Goal: Task Accomplishment & Management: Manage account settings

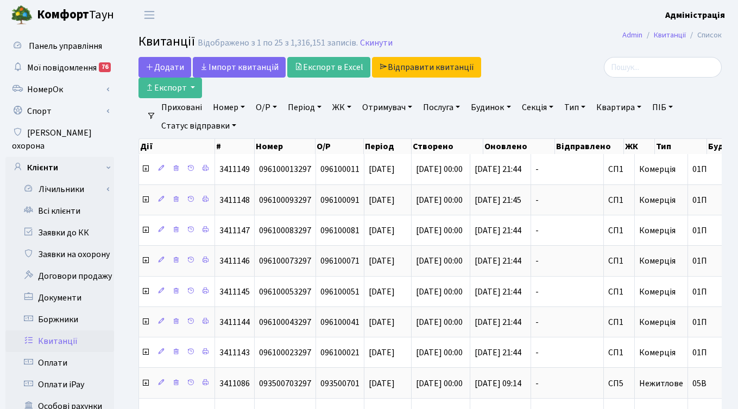
select select "25"
click at [62, 331] on link "Квитанції" at bounding box center [59, 342] width 109 height 22
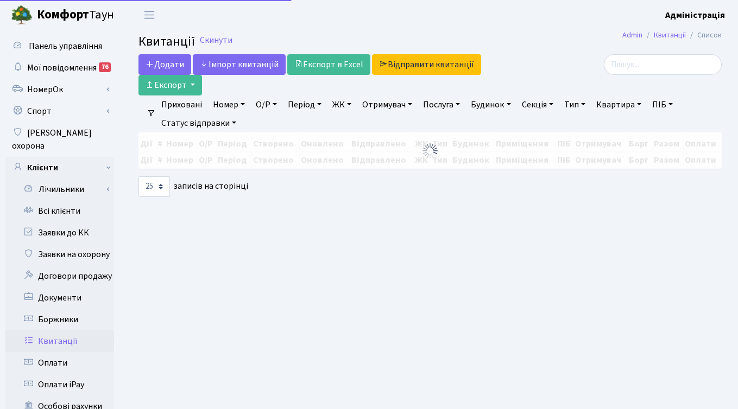
select select
select select "25"
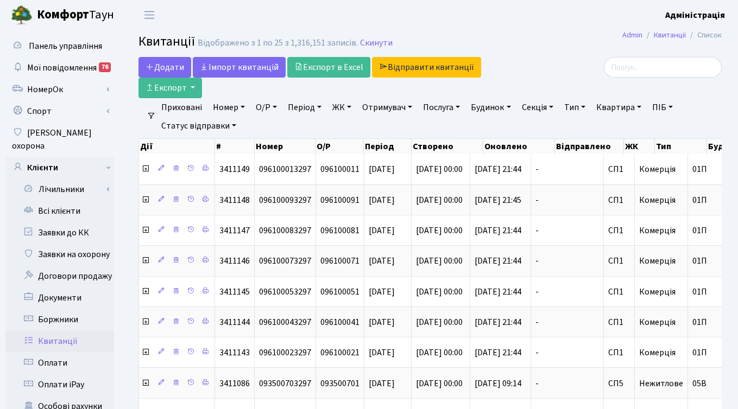
click at [344, 105] on link "ЖК" at bounding box center [342, 107] width 28 height 18
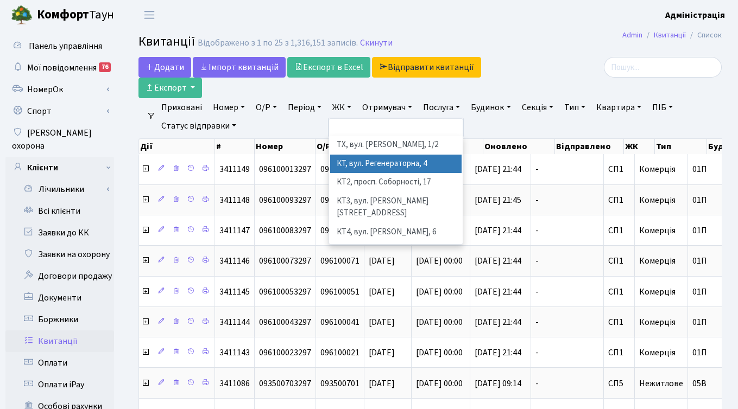
click at [357, 163] on li "КТ, вул. Регенераторна, 4" at bounding box center [395, 164] width 131 height 19
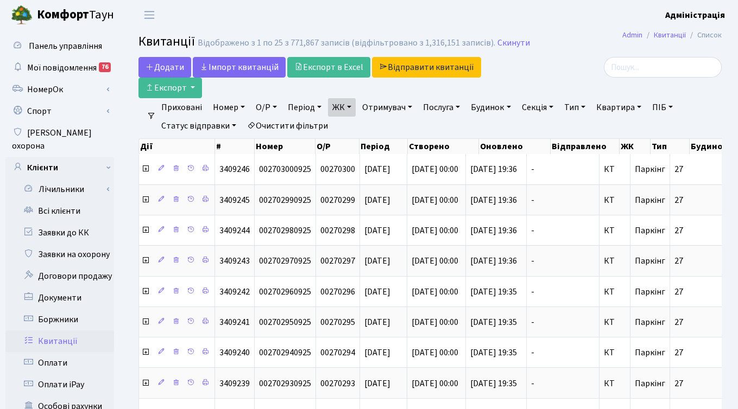
click at [295, 101] on link "Період" at bounding box center [304, 107] width 42 height 18
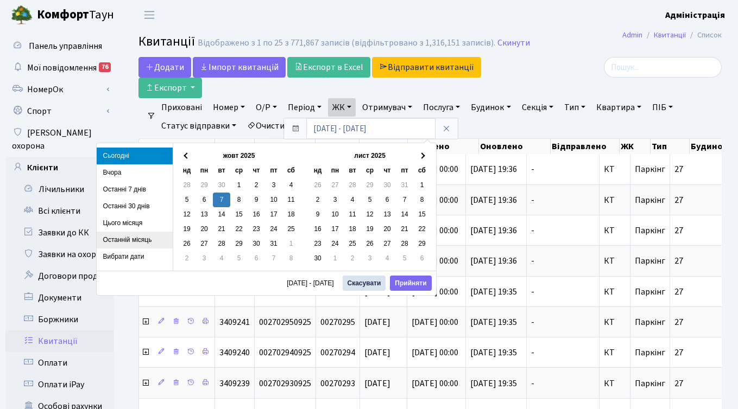
click at [141, 240] on li "Останній місяць" at bounding box center [135, 240] width 76 height 17
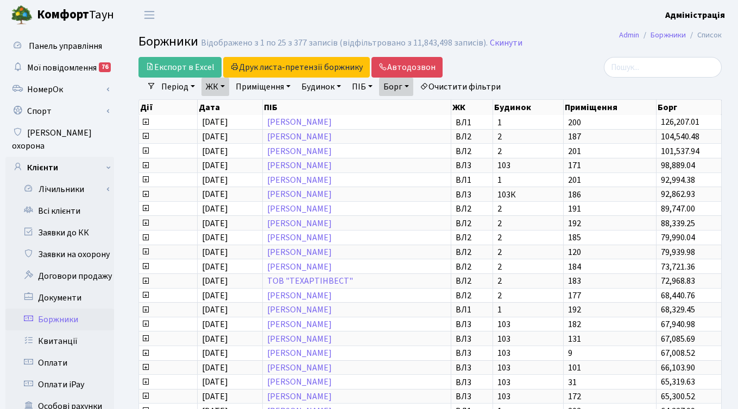
select select "25"
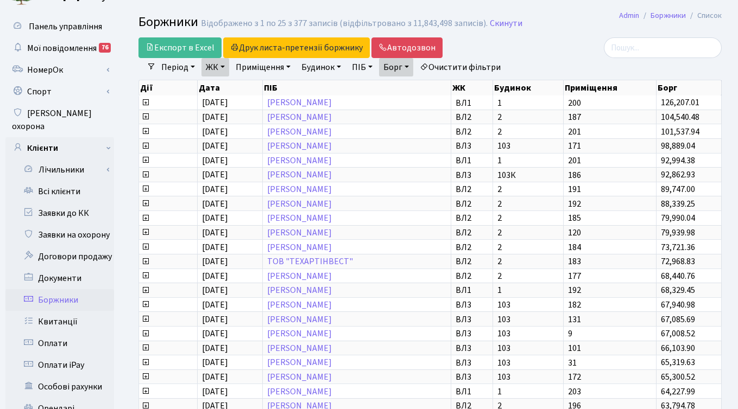
click at [225, 67] on link "ЖК" at bounding box center [215, 67] width 28 height 18
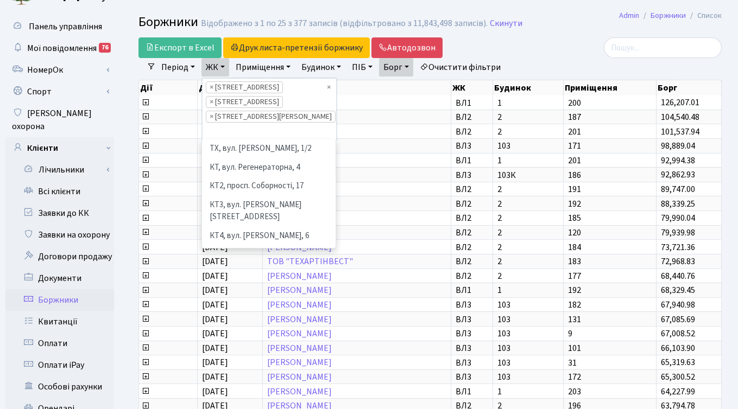
scroll to position [244, 0]
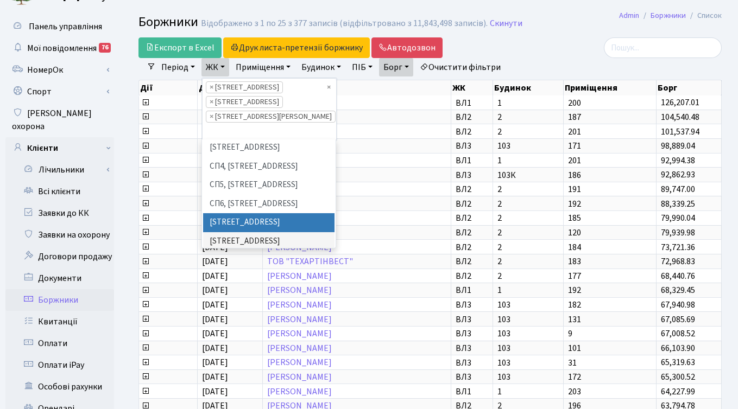
click at [553, 36] on main "Admin Боржники Список Боржники Відображено з 1 по 25 з 377 записів (відфільтров…" at bounding box center [429, 326] width 615 height 632
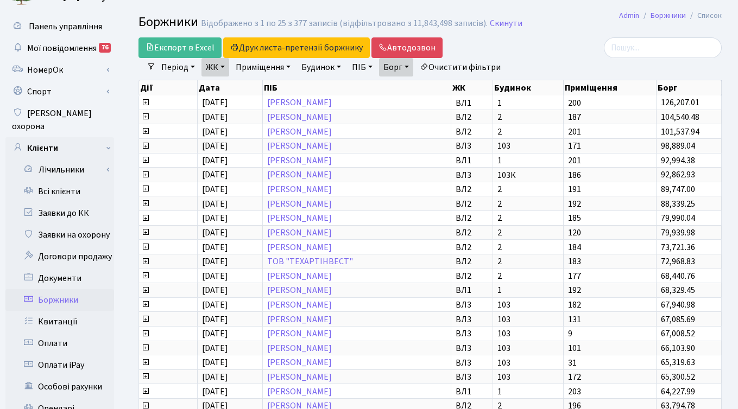
click at [403, 65] on link "Борг" at bounding box center [396, 67] width 34 height 18
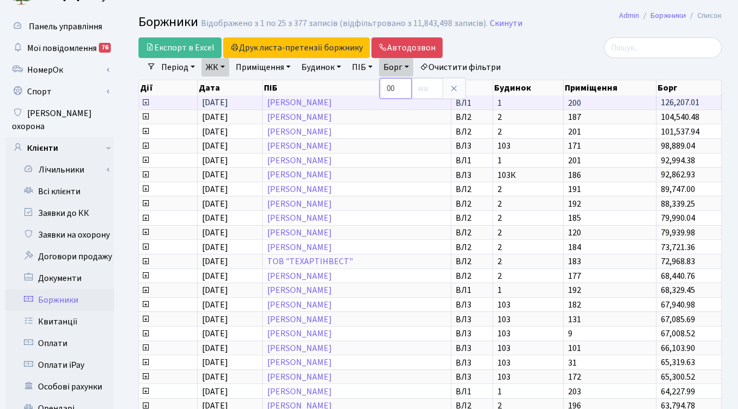
type input "0"
type input "10000"
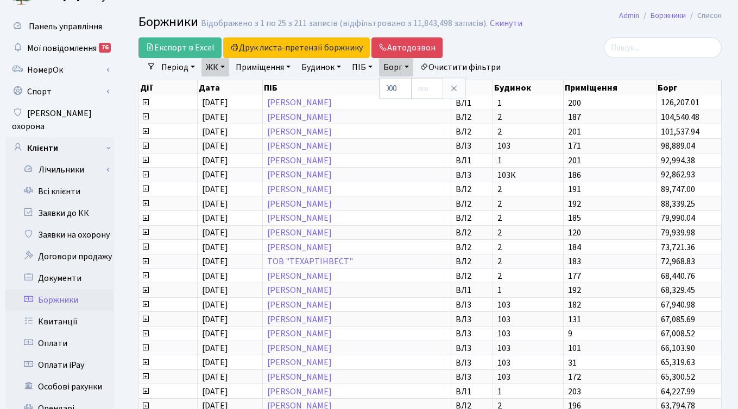
click at [221, 73] on link "ЖК" at bounding box center [215, 67] width 28 height 18
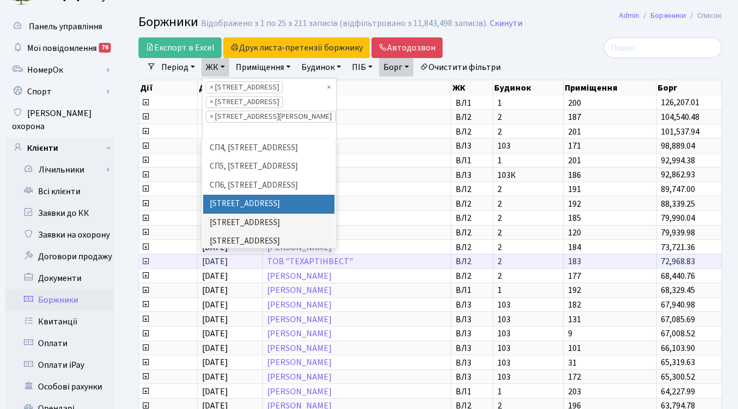
scroll to position [2, 0]
click at [544, 65] on div "Період 07.10.2025 - 07.10.2025 ЖК ТХ, вул. Ділова, 1/2 КТ, вул. Регенераторна, …" at bounding box center [434, 67] width 557 height 18
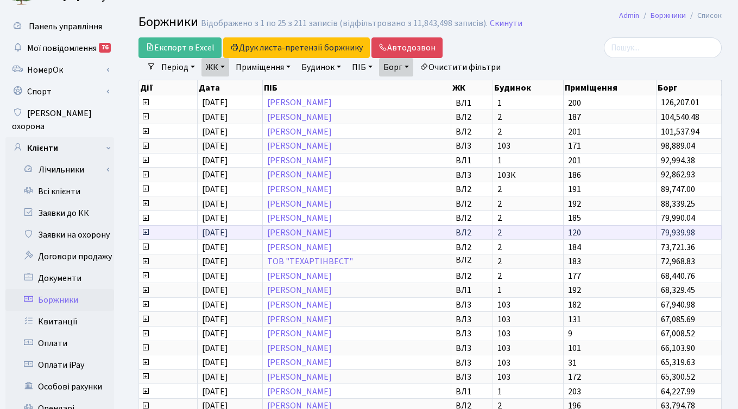
scroll to position [266, 0]
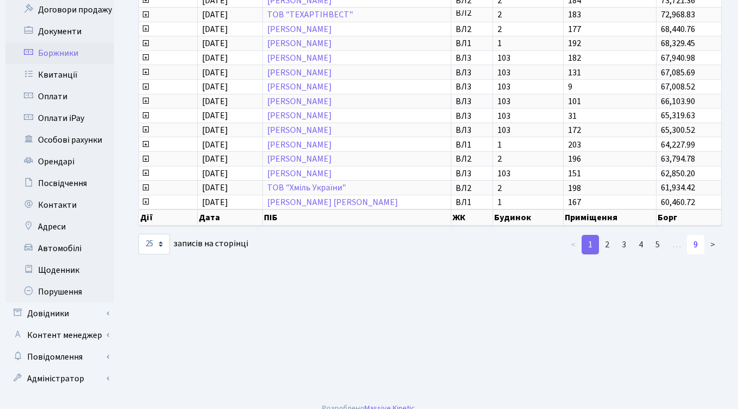
click at [696, 245] on link "9" at bounding box center [695, 245] width 17 height 20
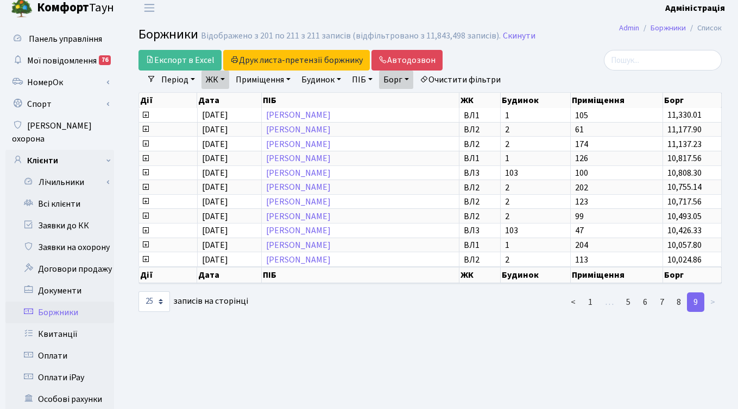
scroll to position [0, 0]
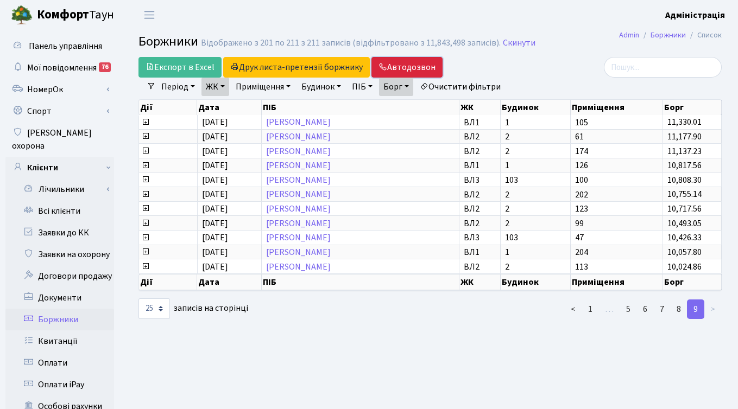
click at [405, 66] on link "Автодозвон" at bounding box center [406, 67] width 71 height 21
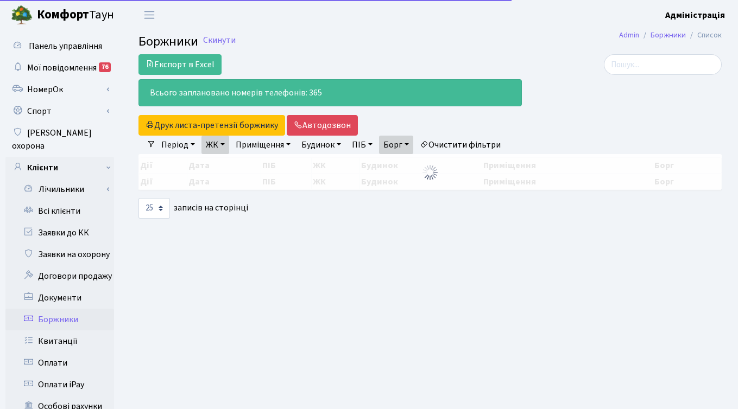
select select "25"
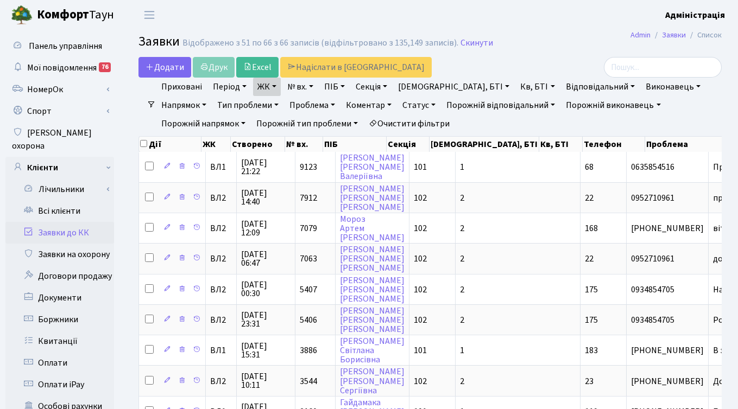
select select "25"
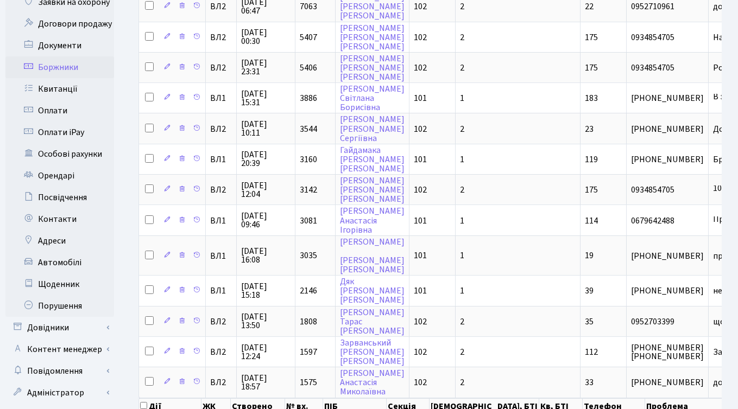
scroll to position [257, 0]
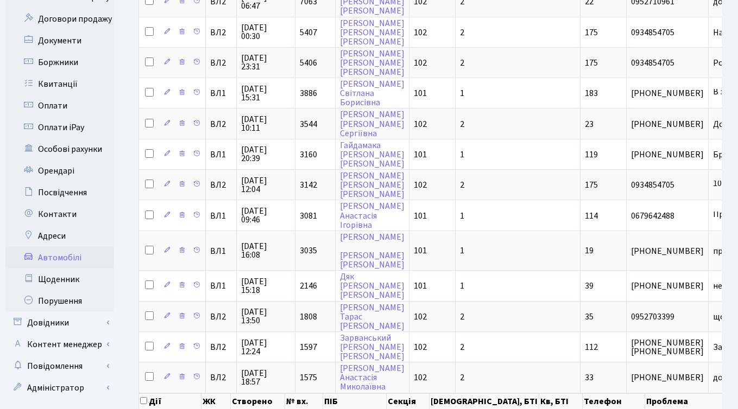
click at [64, 251] on link "Автомобілі" at bounding box center [59, 258] width 109 height 22
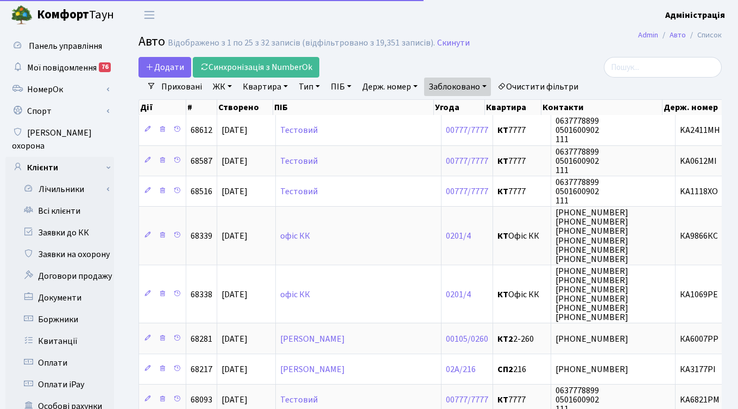
select select "25"
click at [530, 84] on link "Очистити фільтри" at bounding box center [538, 87] width 90 height 18
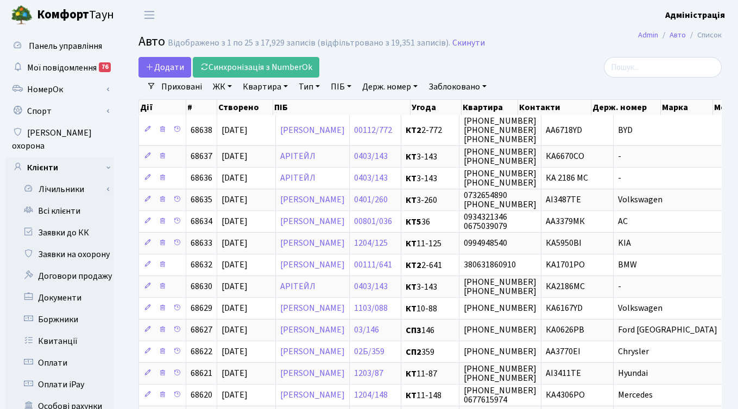
click at [370, 87] on link "Держ. номер" at bounding box center [390, 87] width 64 height 18
type input "2222"
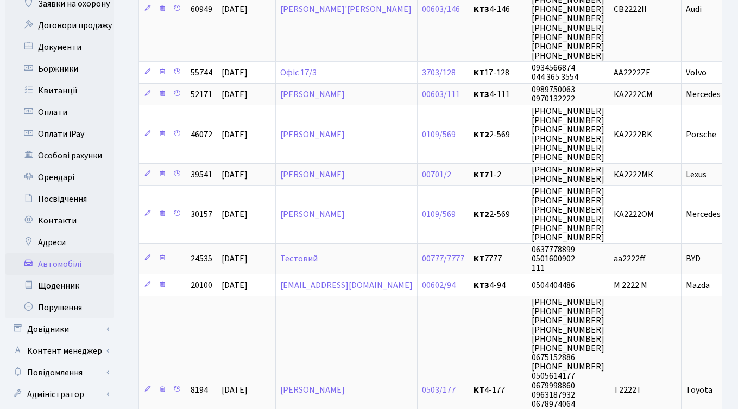
click at [532, 143] on span "(093) 385-51-58 (093) 538-88-09 +380933855158 +380997943621 +380668803608" at bounding box center [567, 134] width 73 height 59
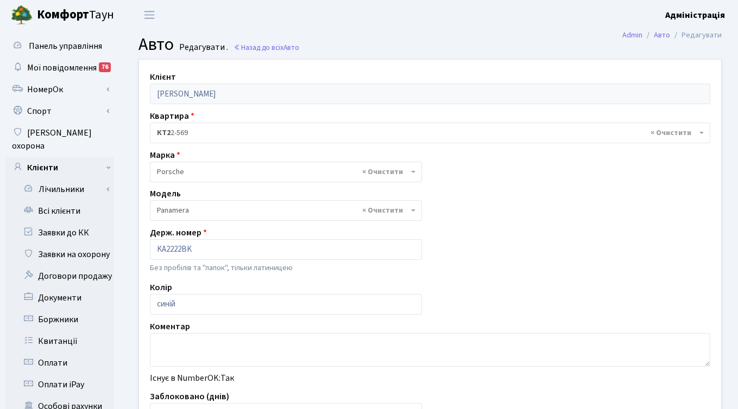
select select "1966"
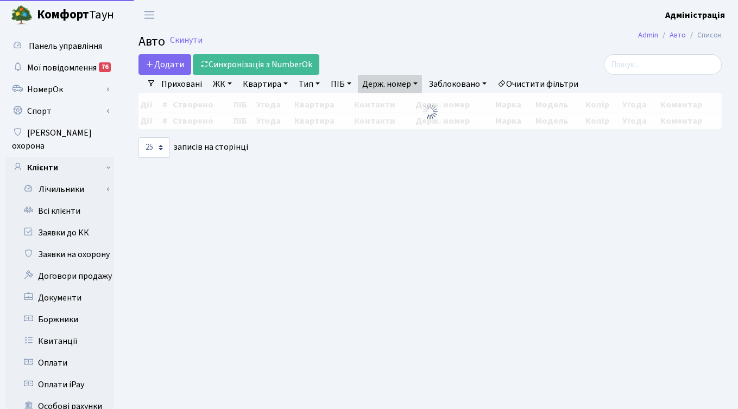
select select "25"
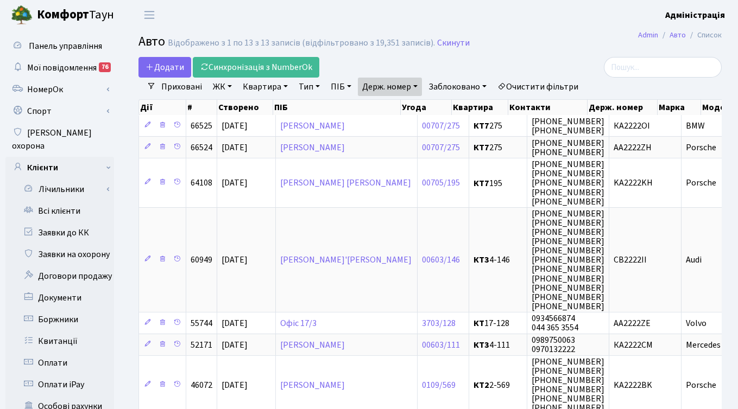
click at [452, 86] on link "Заблоковано" at bounding box center [457, 87] width 67 height 18
click at [450, 137] on link "Так" at bounding box center [467, 136] width 86 height 17
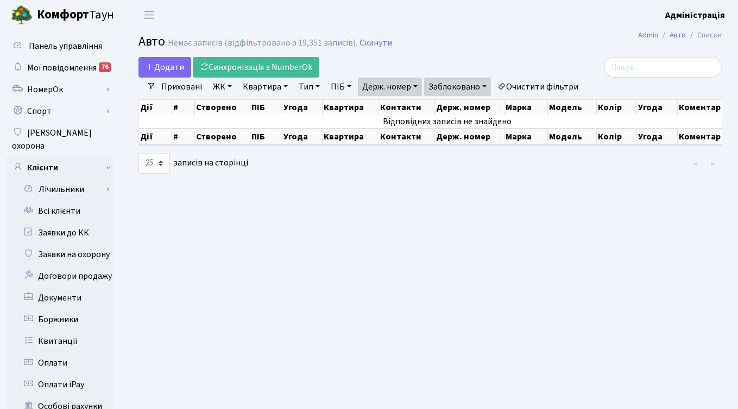
click at [412, 86] on link "Держ. номер" at bounding box center [390, 87] width 64 height 18
click at [437, 105] on icon at bounding box center [432, 108] width 9 height 9
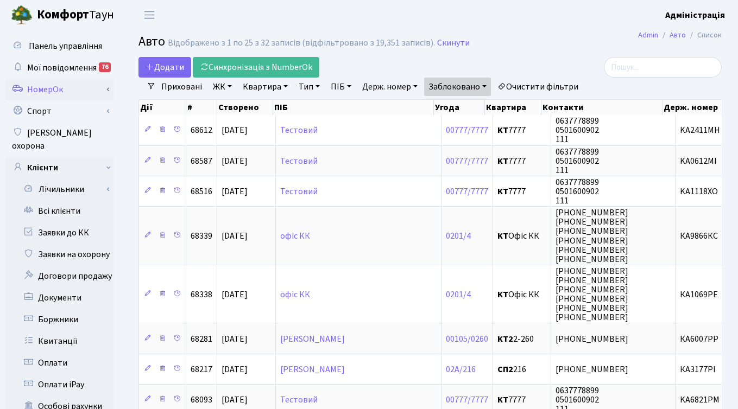
click at [80, 85] on link "НомерОк" at bounding box center [59, 90] width 109 height 22
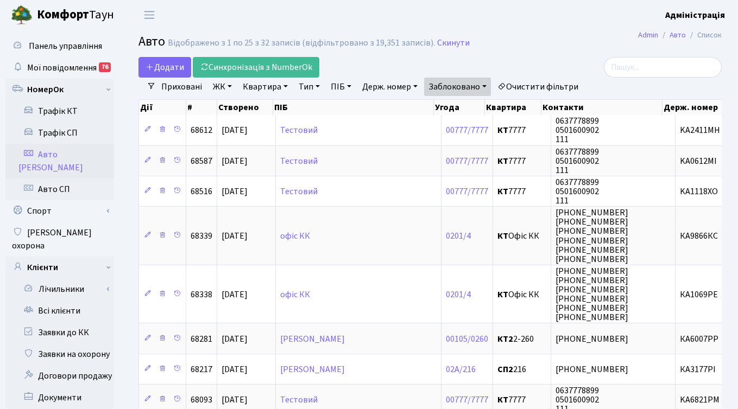
click at [61, 154] on link "Авто [PERSON_NAME]" at bounding box center [59, 161] width 109 height 35
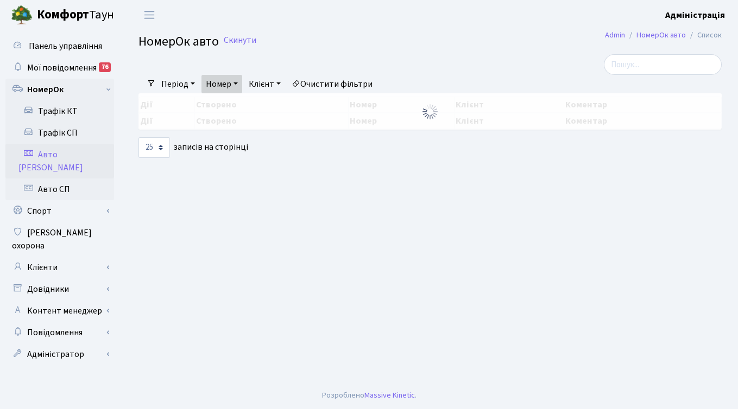
select select "25"
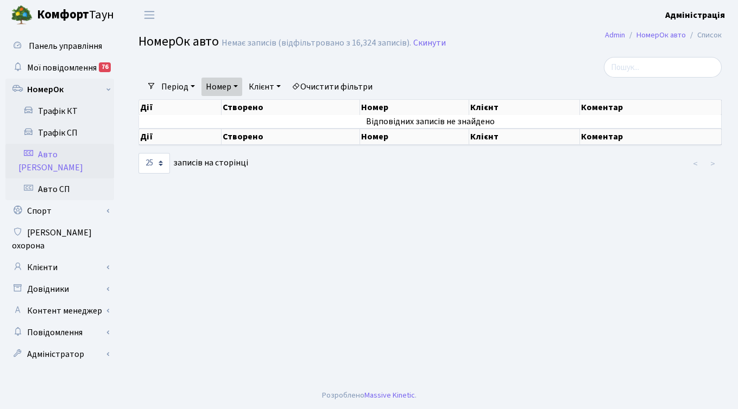
click at [329, 81] on link "Очистити фільтри" at bounding box center [332, 87] width 90 height 18
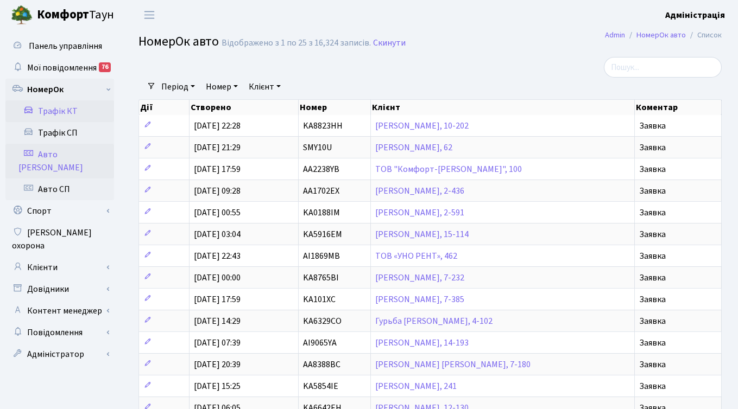
click at [60, 112] on link "Трафік КТ" at bounding box center [59, 111] width 109 height 22
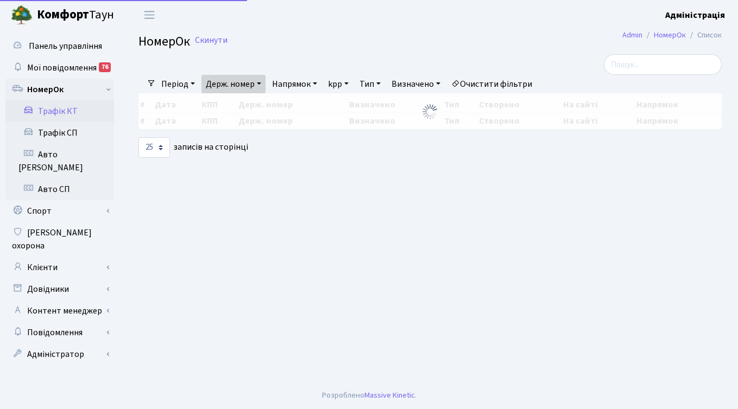
select select "25"
click at [501, 82] on link "Очистити фільтри" at bounding box center [492, 84] width 90 height 18
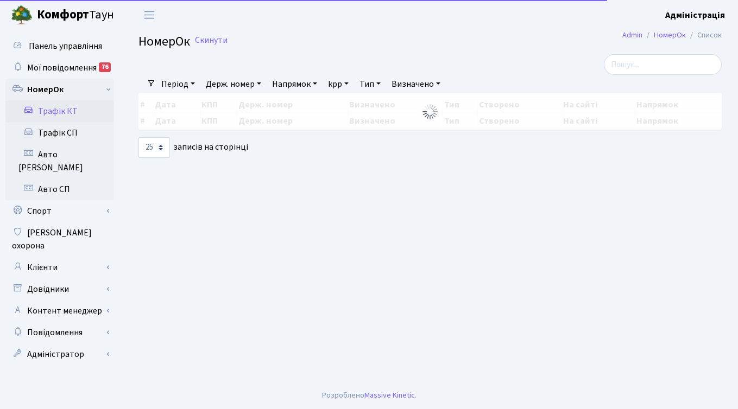
click at [212, 82] on link "Держ. номер" at bounding box center [233, 84] width 64 height 18
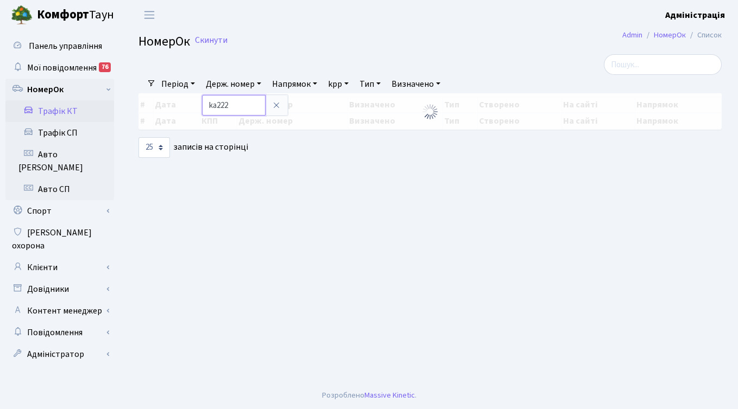
type input "KA2222MC"
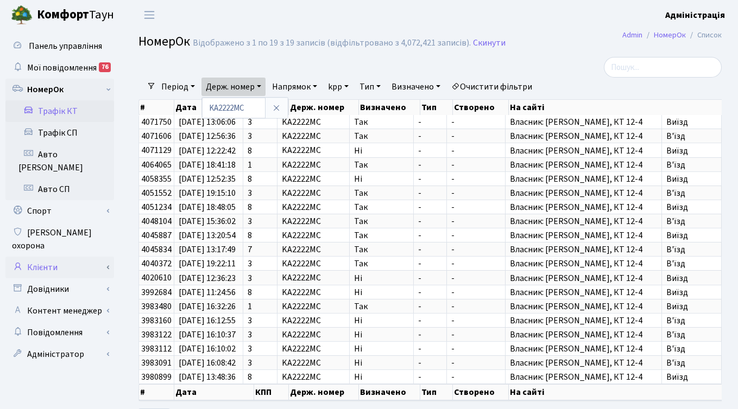
click at [59, 257] on link "Клієнти" at bounding box center [59, 268] width 109 height 22
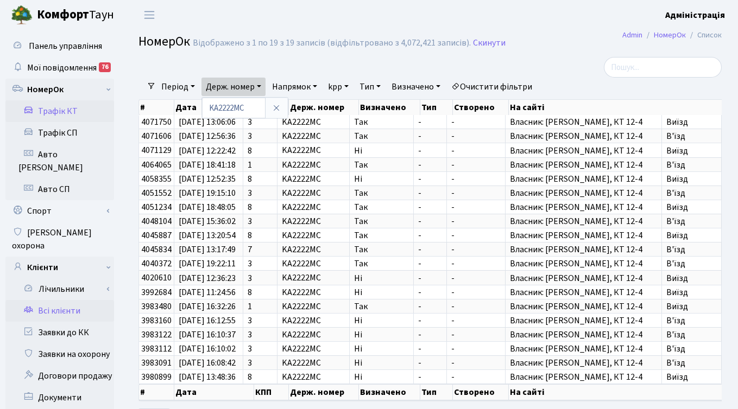
click at [67, 300] on link "Всі клієнти" at bounding box center [59, 311] width 109 height 22
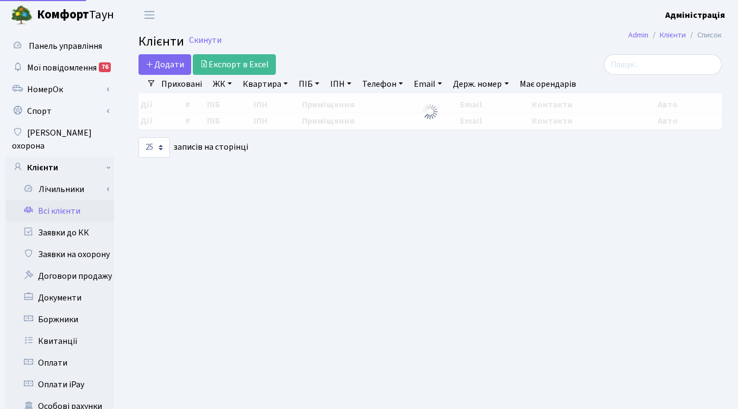
select select "25"
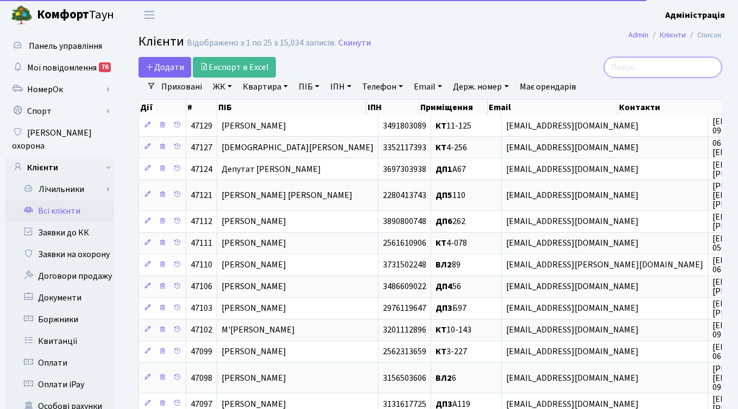
click at [662, 60] on input "search" at bounding box center [663, 67] width 118 height 21
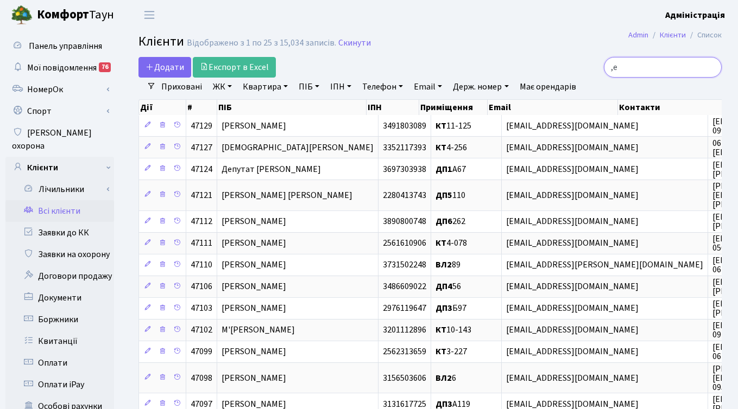
type input ","
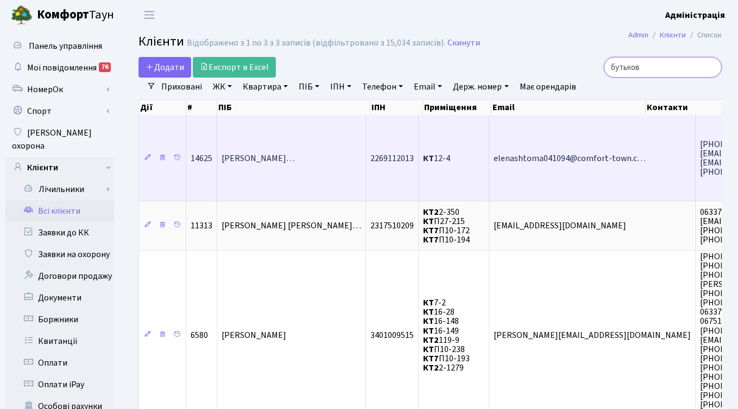
type input "бутьков"
click at [539, 158] on span "elenashtoma041094@comfort-town.c…" at bounding box center [569, 159] width 152 height 12
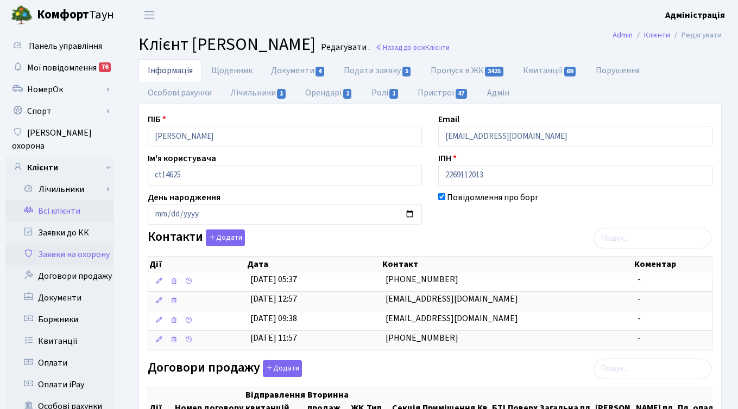
click at [66, 244] on link "Заявки на охорону" at bounding box center [59, 255] width 109 height 22
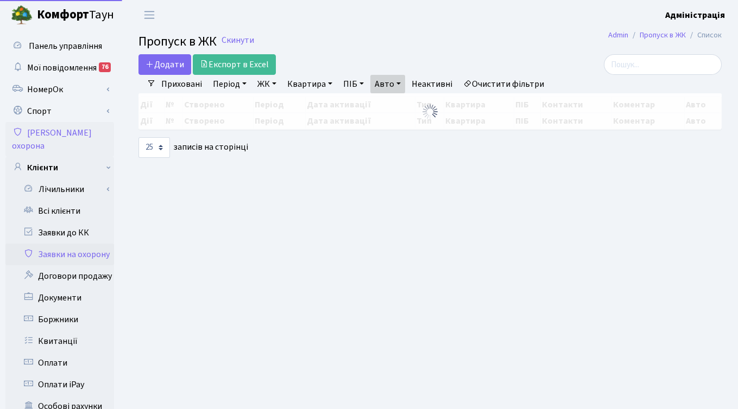
select select "25"
click at [499, 86] on link "Очистити фільтри" at bounding box center [504, 84] width 90 height 18
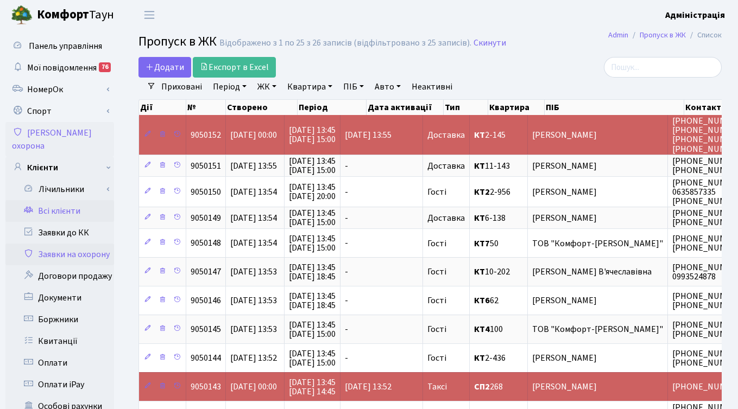
click at [60, 200] on link "Всі клієнти" at bounding box center [59, 211] width 109 height 22
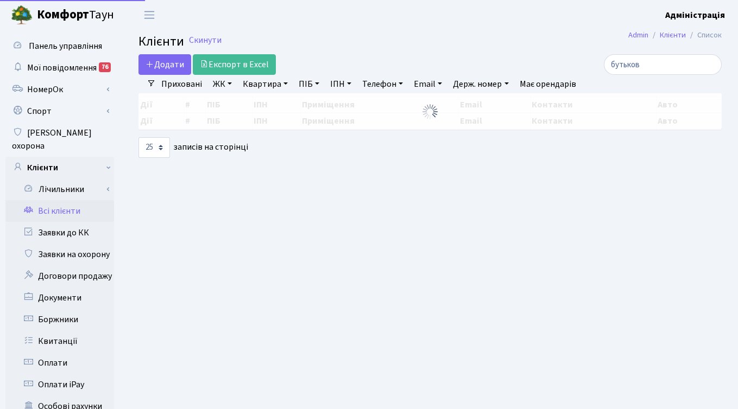
select select "25"
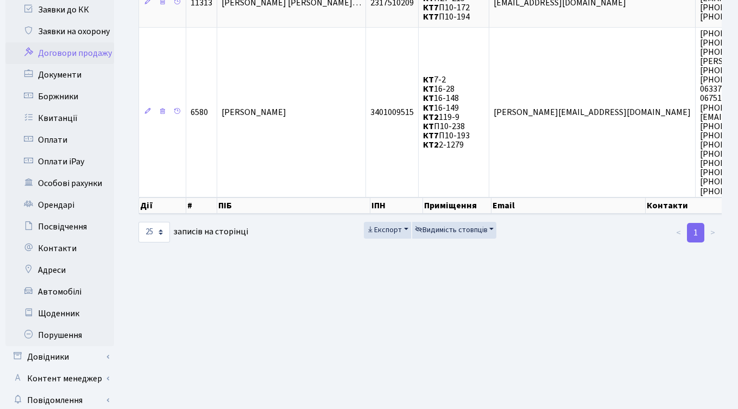
scroll to position [234, 0]
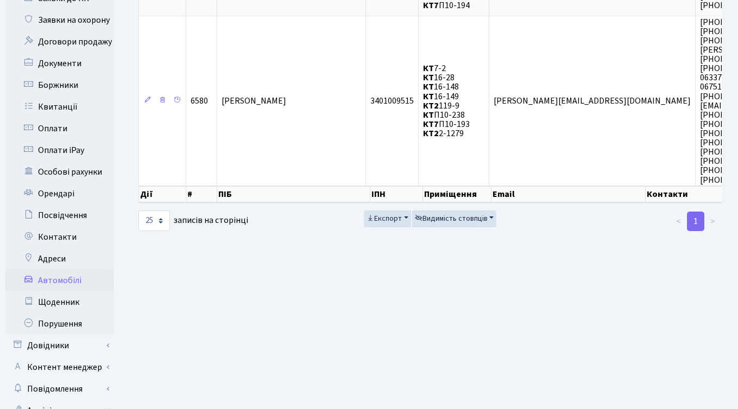
click at [58, 270] on link "Автомобілі" at bounding box center [59, 281] width 109 height 22
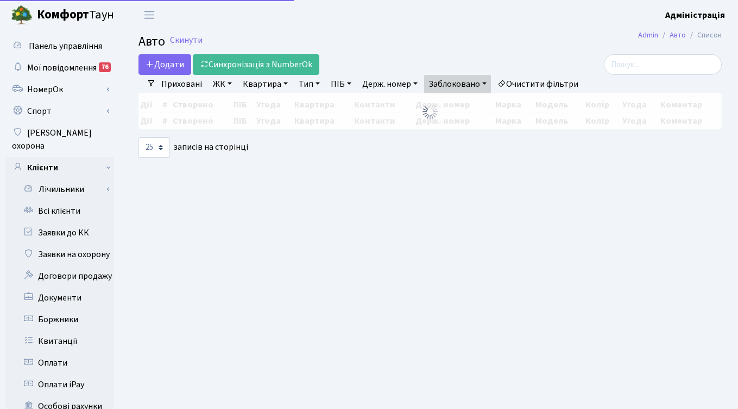
select select "25"
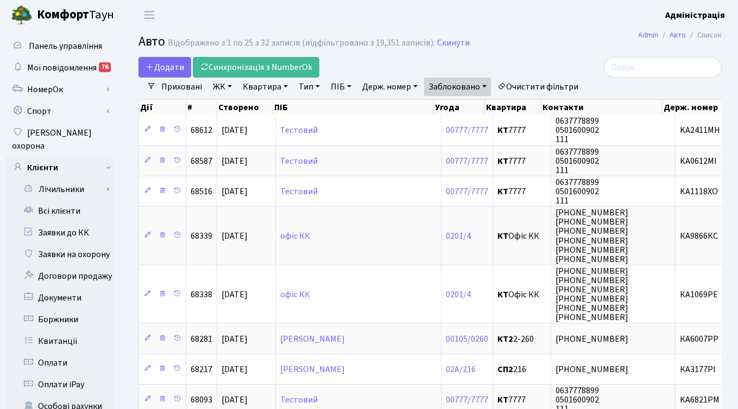
click at [486, 86] on link "Заблоковано" at bounding box center [457, 87] width 67 height 18
click at [441, 109] on link "-" at bounding box center [467, 110] width 86 height 17
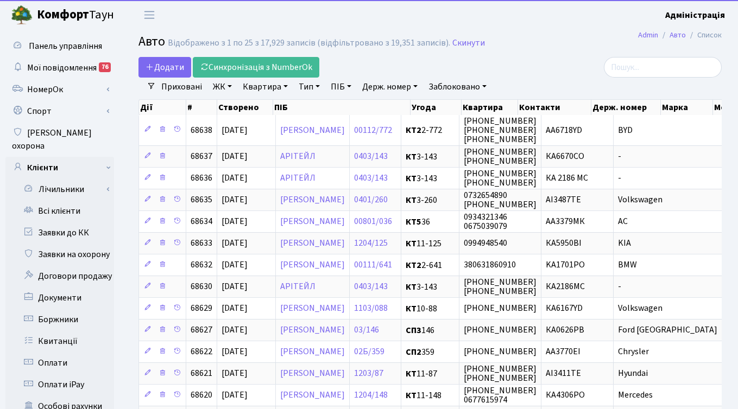
click at [495, 63] on div "Додати Синхронізація з NumberOk" at bounding box center [329, 67] width 383 height 21
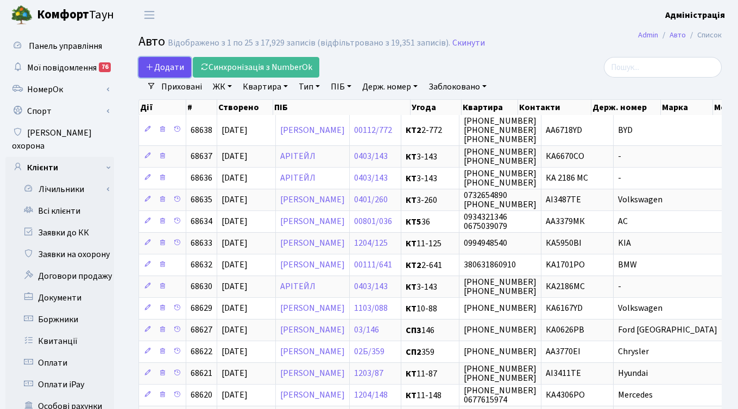
click at [162, 71] on span "Додати" at bounding box center [164, 67] width 39 height 12
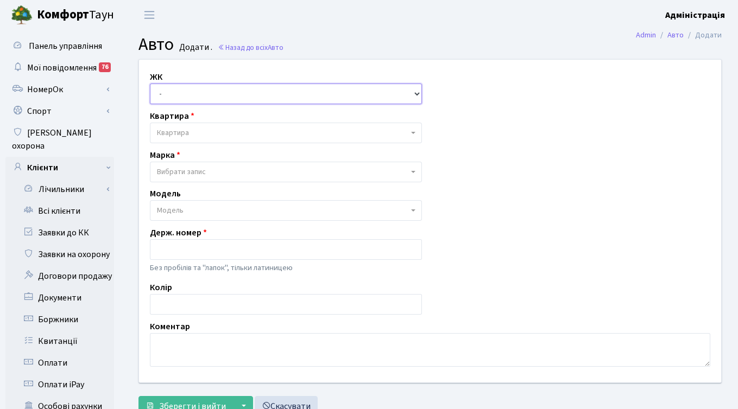
click at [351, 95] on select "- ТХ, вул. [STREET_ADDRESS] Регенераторна, 4 КТ2, просп. [STREET_ADDRESS] [STRE…" at bounding box center [286, 94] width 272 height 21
select select "271"
click at [150, 84] on select "- ТХ, вул. Ділова, 1/2 КТ, вул. Регенераторна, 4 КТ2, просп. Соборності, 17 КТ3…" at bounding box center [286, 94] width 272 height 21
select select
click at [329, 128] on span "Квартира" at bounding box center [282, 133] width 251 height 11
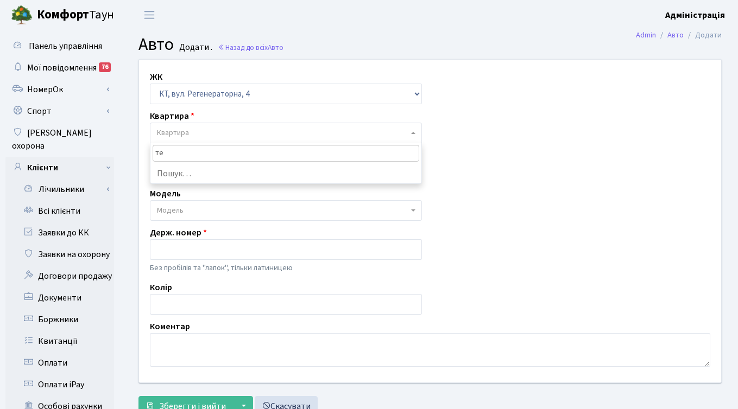
type input "т"
type input "7777"
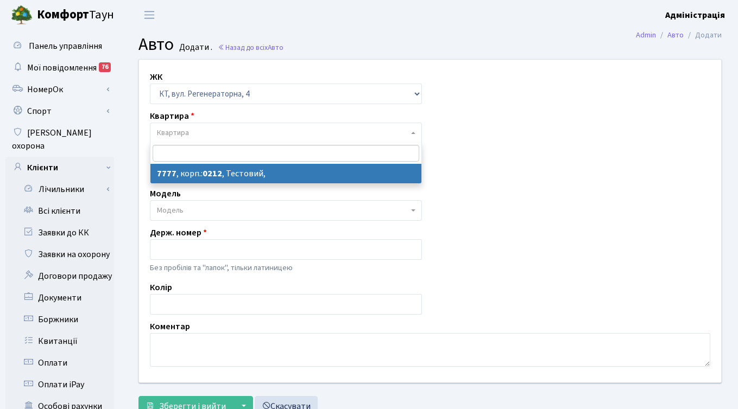
select select "17530"
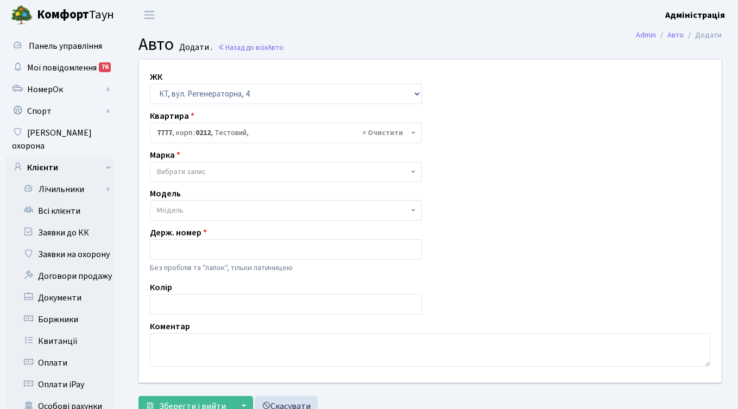
click at [209, 175] on span "Вибрати запис" at bounding box center [282, 172] width 251 height 11
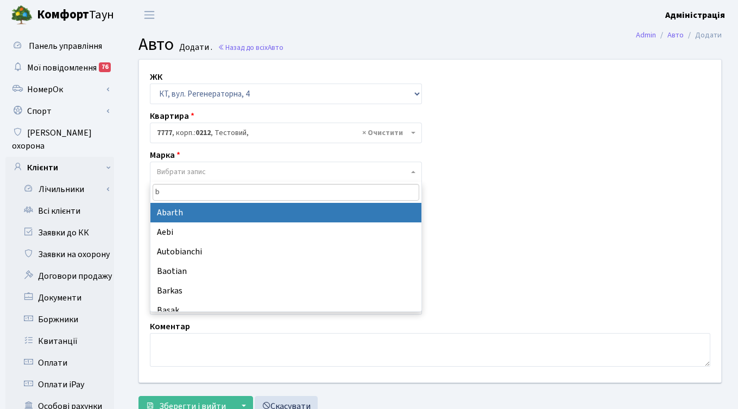
type input "bm"
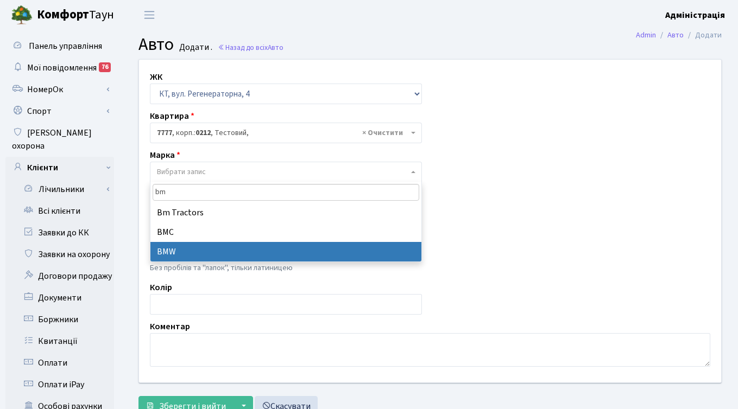
select select "19"
select select
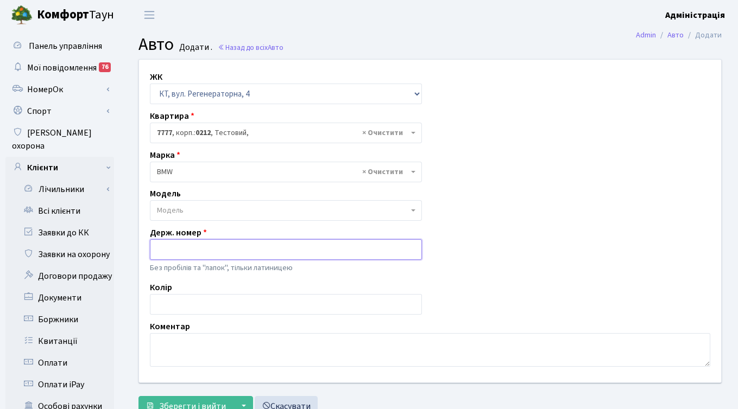
click at [206, 248] on input "text" at bounding box center [286, 249] width 272 height 21
type input "R"
type input "KA2222MC"
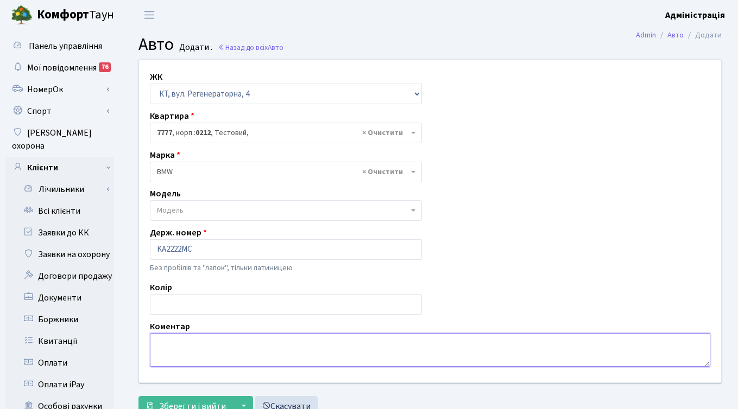
click at [176, 341] on textarea at bounding box center [430, 350] width 560 height 34
type textarea "<"
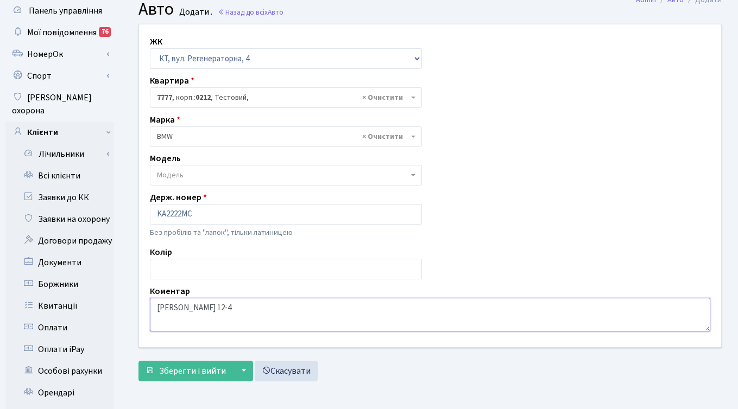
scroll to position [36, 0]
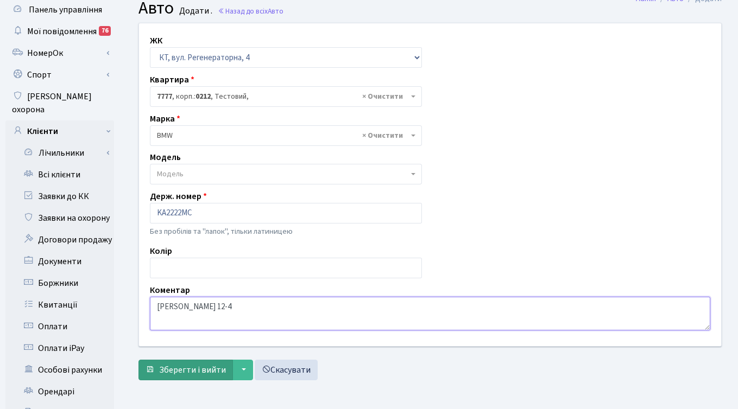
type textarea "Бутьковський 12-4"
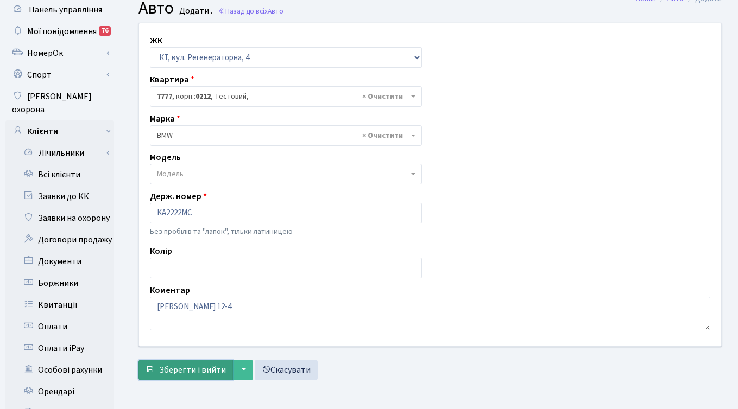
click at [180, 378] on button "Зберегти і вийти" at bounding box center [185, 370] width 94 height 21
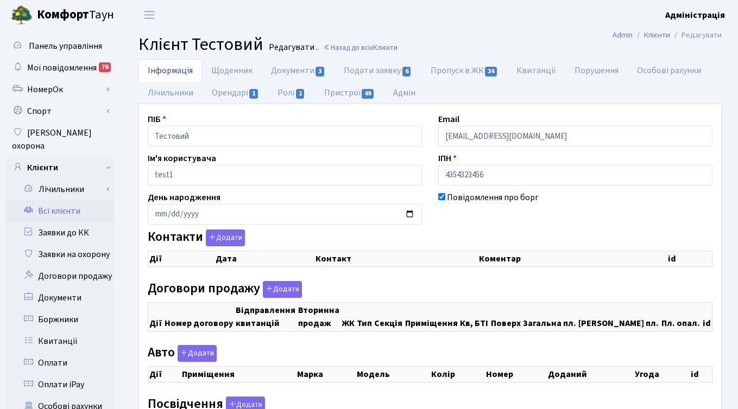
checkbox input "true"
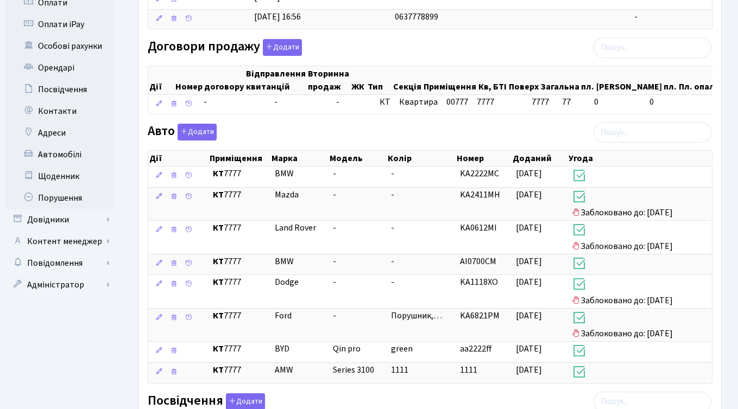
scroll to position [362, 0]
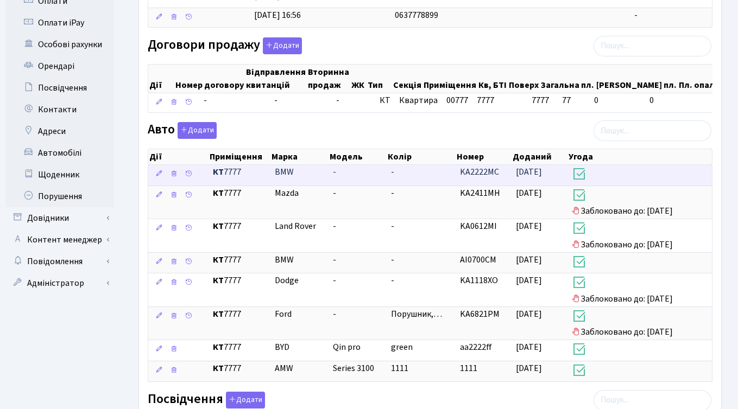
click at [478, 170] on span "KA2222MC" at bounding box center [479, 172] width 39 height 12
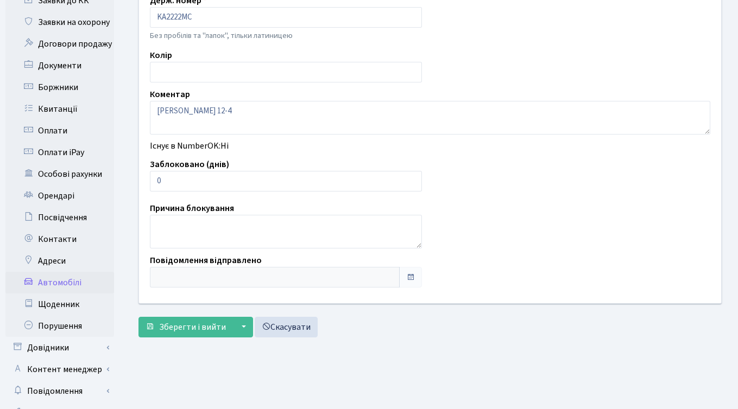
scroll to position [237, 0]
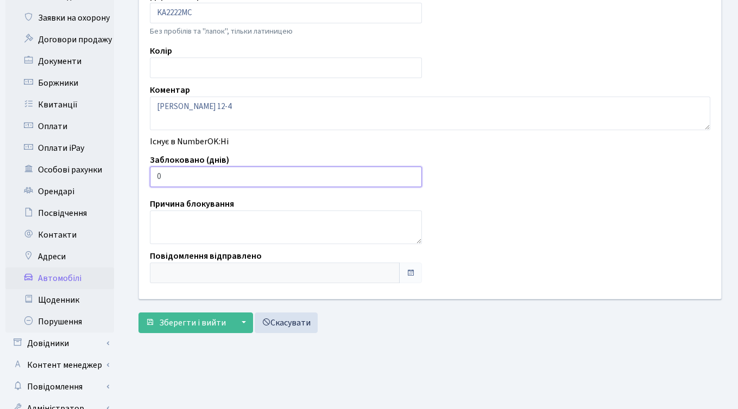
click at [158, 176] on input "0" at bounding box center [286, 177] width 272 height 21
type input "30"
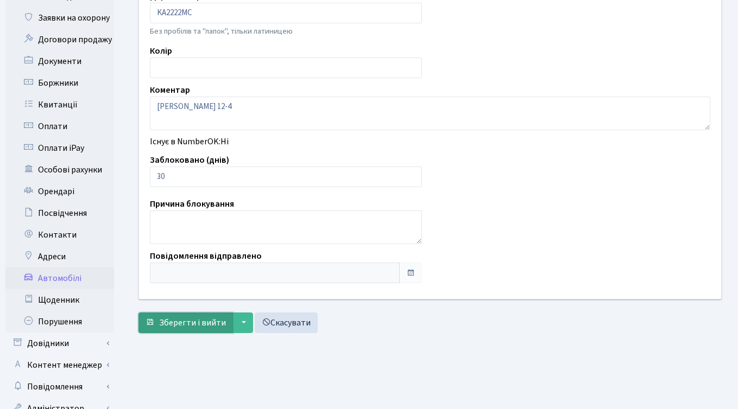
click at [187, 325] on span "Зберегти і вийти" at bounding box center [192, 323] width 67 height 12
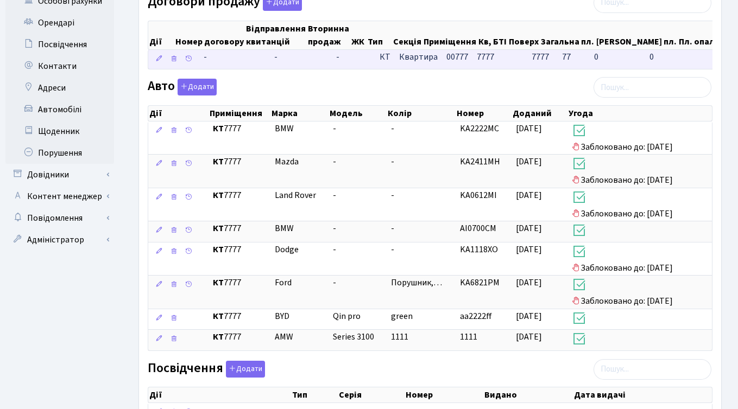
scroll to position [407, 0]
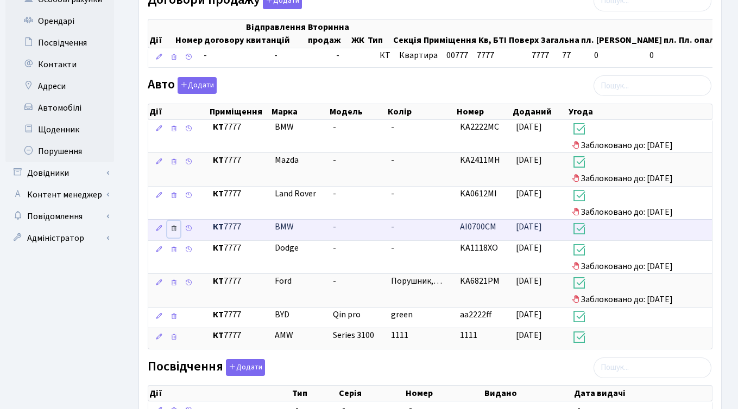
click at [173, 227] on icon at bounding box center [174, 229] width 8 height 8
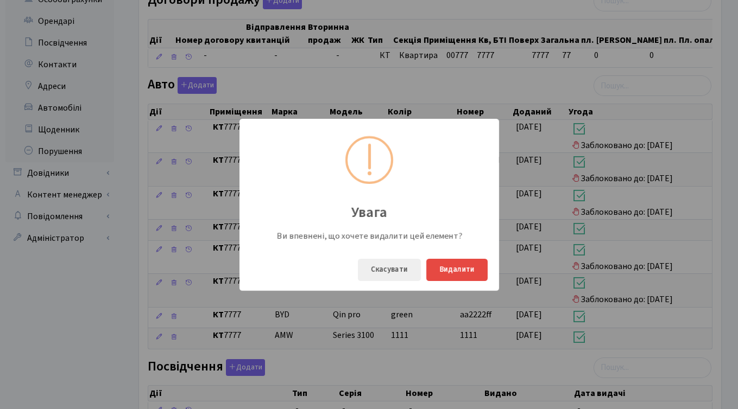
click at [431, 322] on div "Увага Ви впевнені, що хочете видалити цей елемент? Скасувати Видалити" at bounding box center [369, 204] width 738 height 409
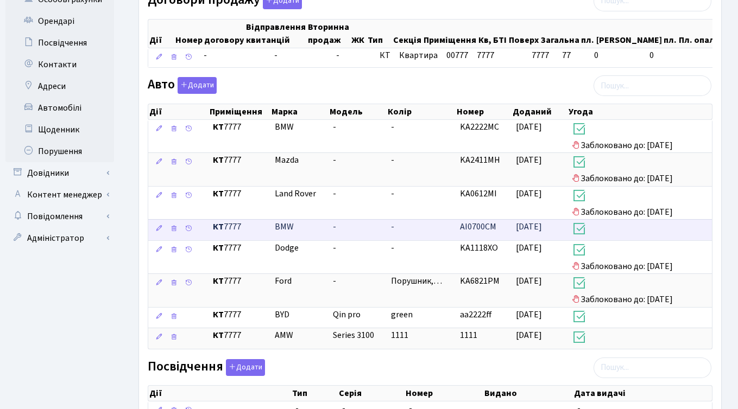
click at [490, 225] on span "АІ0700СМ" at bounding box center [478, 227] width 36 height 12
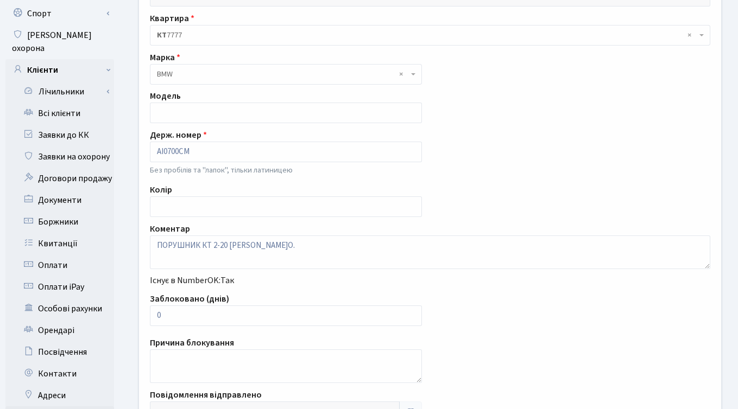
scroll to position [106, 0]
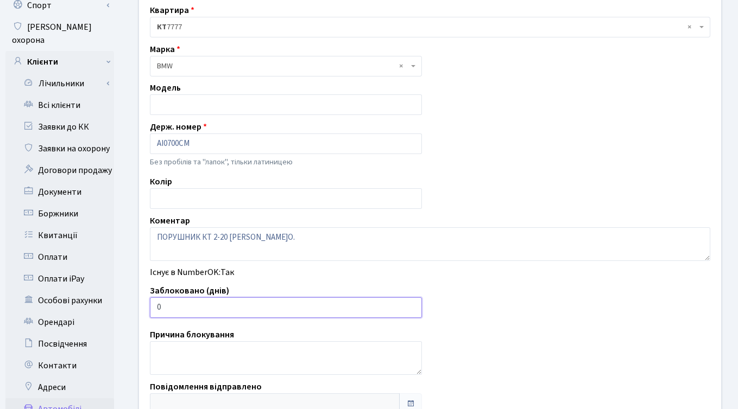
click at [327, 307] on input "0" at bounding box center [286, 307] width 272 height 21
type input "0"
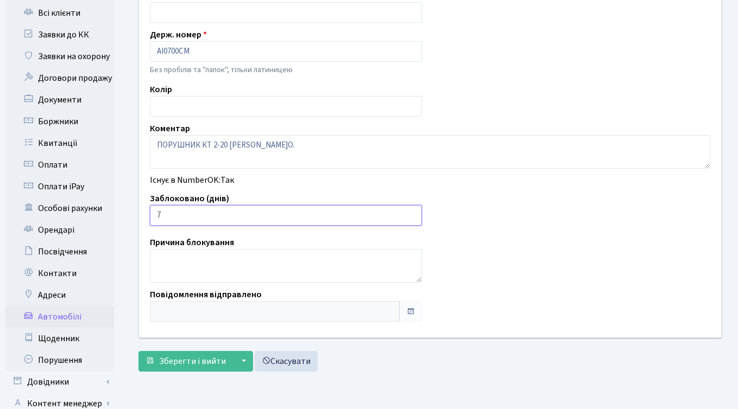
scroll to position [215, 0]
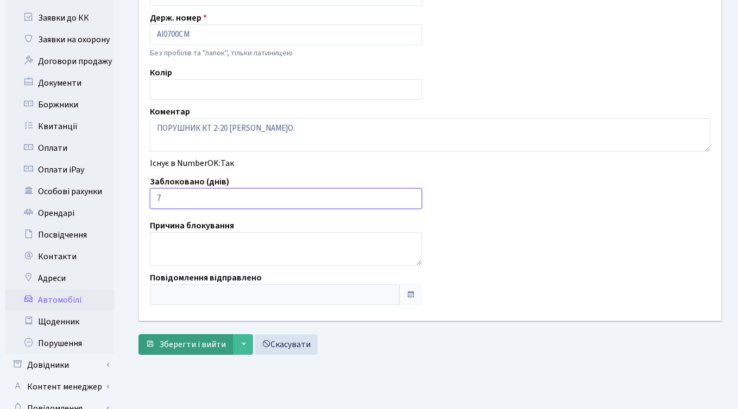
type input "7"
click at [179, 348] on span "Зберегти і вийти" at bounding box center [192, 345] width 67 height 12
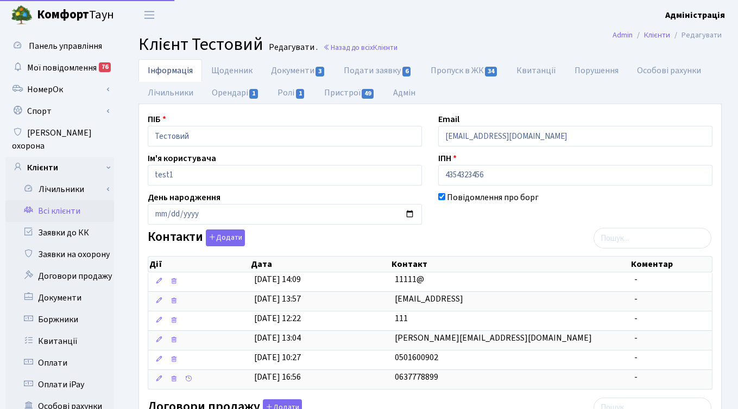
select select "25"
click at [333, 16] on header "[PERSON_NAME] Адміністрація Мій обліковий запис Вийти" at bounding box center [369, 15] width 738 height 30
